Goal: Task Accomplishment & Management: Use online tool/utility

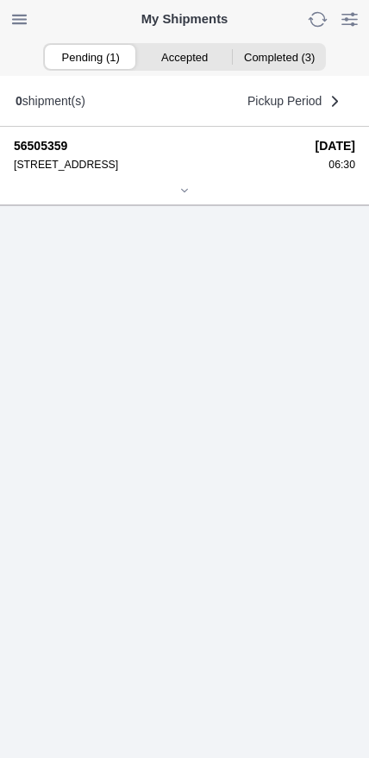
click at [180, 196] on icon at bounding box center [184, 190] width 10 height 10
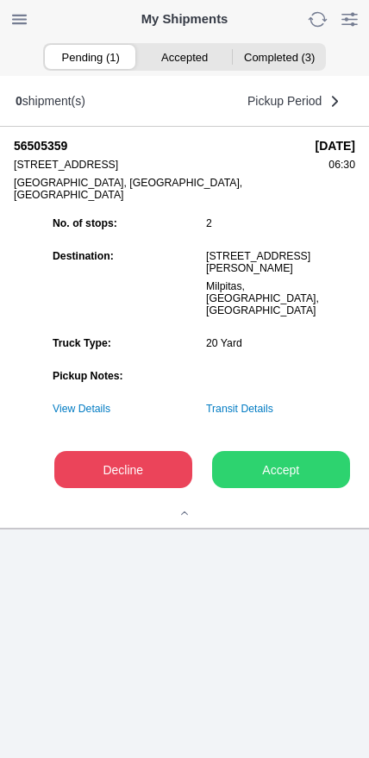
click at [0, 0] on slot "Accept" at bounding box center [0, 0] width 0 height 0
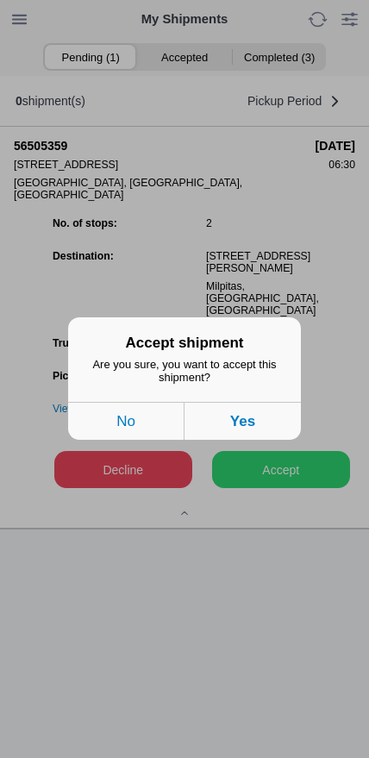
click at [279, 433] on button "Yes" at bounding box center [243, 422] width 116 height 38
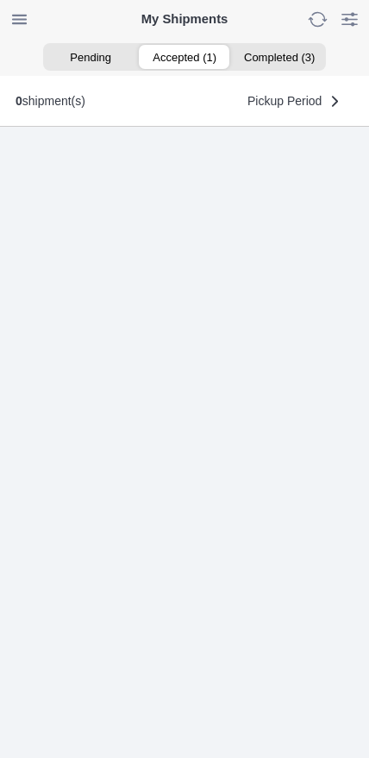
click at [196, 58] on ion-segment-button "Accepted (1)" at bounding box center [184, 57] width 94 height 24
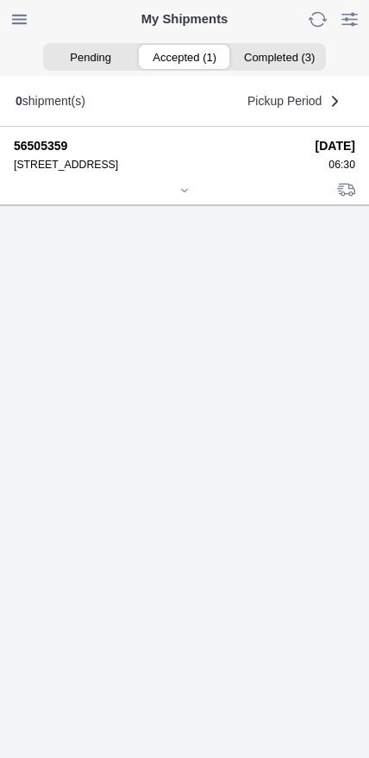
click at [179, 196] on icon at bounding box center [184, 190] width 10 height 10
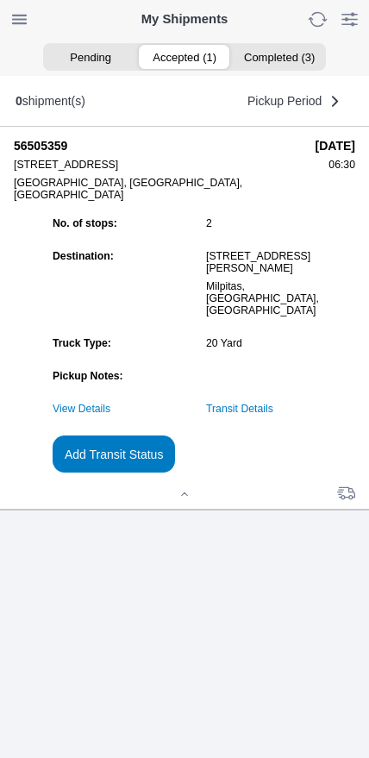
click at [258, 415] on link "Transit Details" at bounding box center [239, 409] width 67 height 12
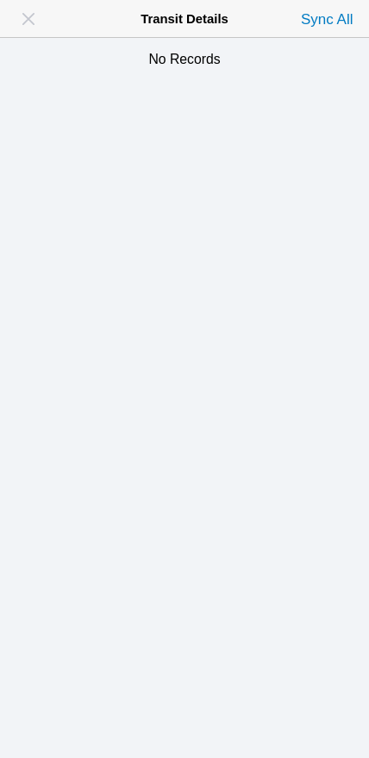
click at [29, 23] on span "button" at bounding box center [28, 19] width 24 height 24
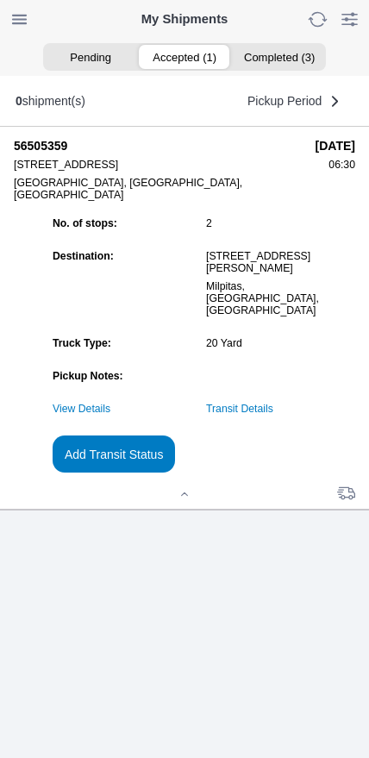
click at [0, 0] on slot "Add Transit Status" at bounding box center [0, 0] width 0 height 0
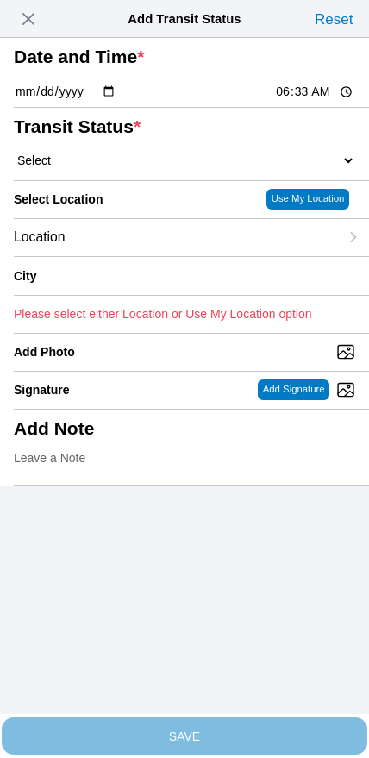
click at [306, 101] on input "06:33" at bounding box center [314, 92] width 81 height 18
type input "06:30"
click at [103, 168] on select "Select Arrive at Drop Off Arrive at Pickup Break Start Break Stop Depart Drop O…" at bounding box center [185, 161] width 342 height 16
select select "ARVPULOC"
click at [131, 256] on div "Location" at bounding box center [176, 237] width 325 height 37
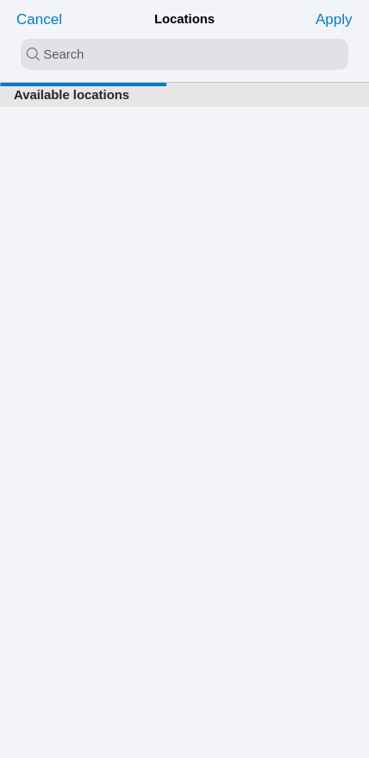
click at [185, 60] on input "search text" at bounding box center [185, 54] width 328 height 31
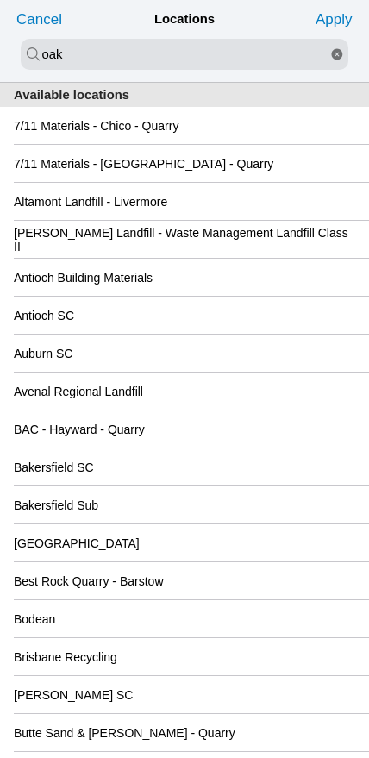
type input "oak"
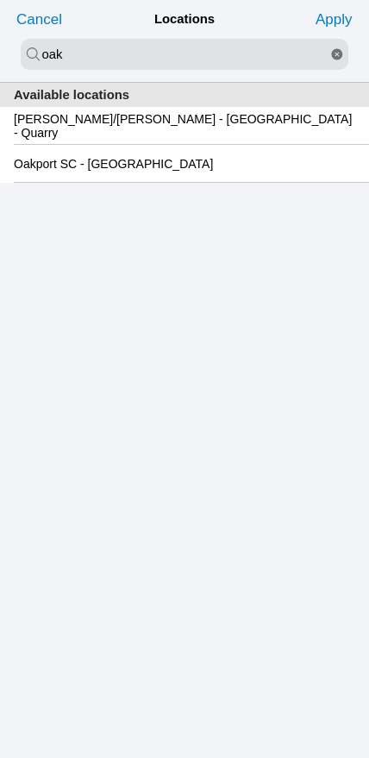
click at [0, 0] on slot "Oakport SC - Oakland" at bounding box center [0, 0] width 0 height 0
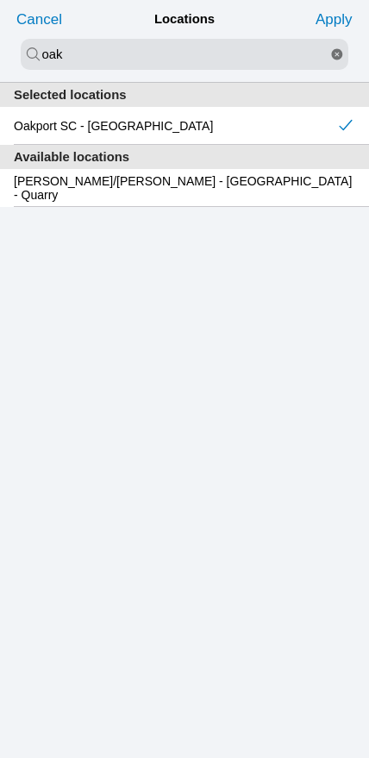
click at [0, 0] on slot "Apply" at bounding box center [0, 0] width 0 height 0
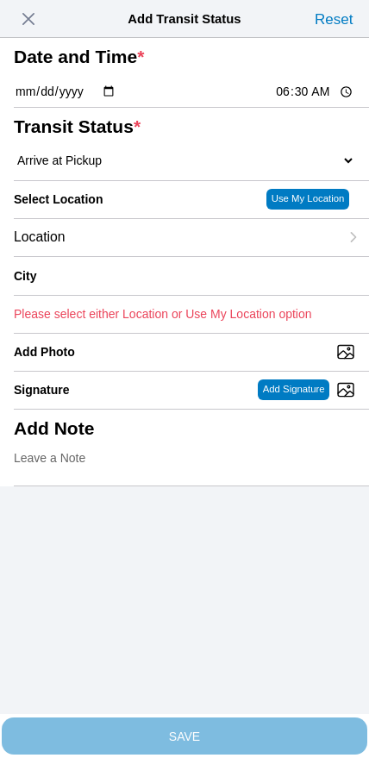
type input "Oakland"
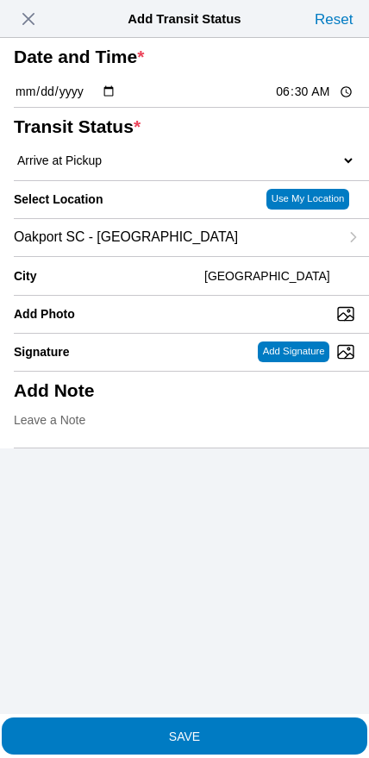
click at [233, 730] on span "SAVE" at bounding box center [185, 736] width 342 height 12
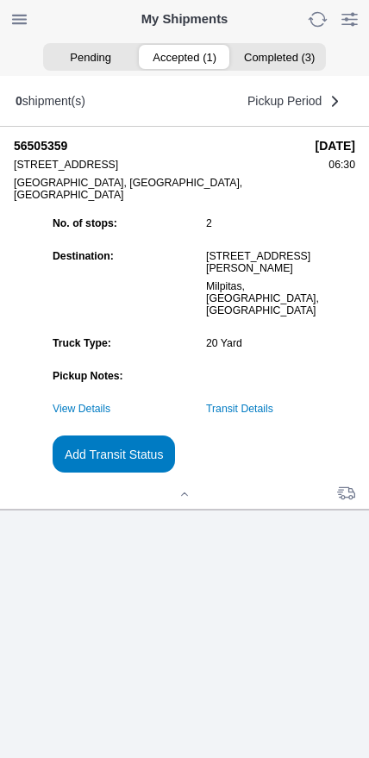
click at [230, 731] on ion-backdrop at bounding box center [184, 379] width 369 height 758
click at [273, 415] on link "Transit Details" at bounding box center [239, 409] width 67 height 12
